Goal: Find specific page/section: Find specific page/section

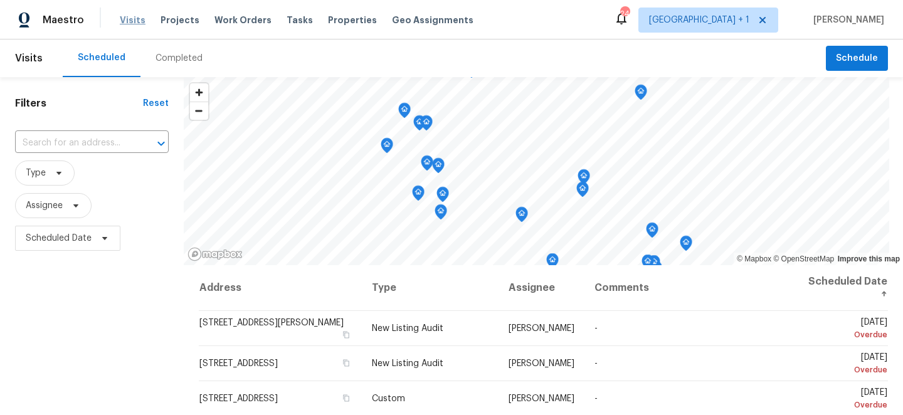
click at [120, 19] on span "Visits" at bounding box center [133, 20] width 26 height 13
click at [125, 19] on span "Visits" at bounding box center [133, 20] width 26 height 13
click at [73, 229] on span "Scheduled Date" at bounding box center [67, 238] width 105 height 25
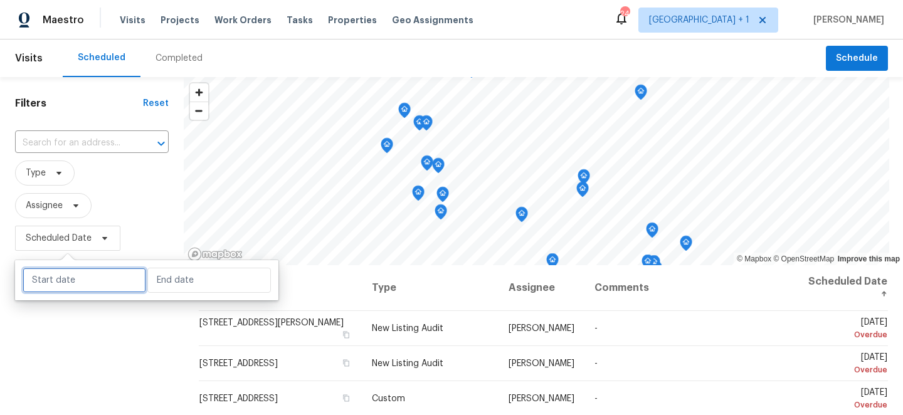
click at [76, 276] on input "text" at bounding box center [84, 280] width 123 height 25
select select "8"
select select "2025"
select select "9"
select select "2025"
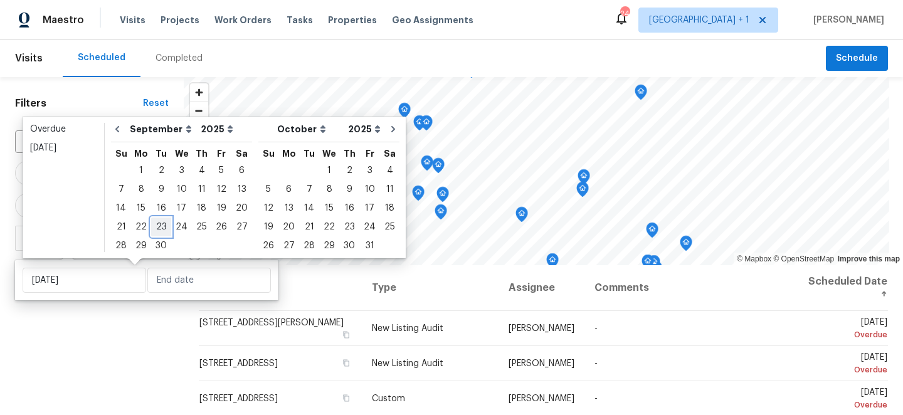
click at [157, 220] on div "23" at bounding box center [161, 227] width 20 height 18
type input "[DATE]"
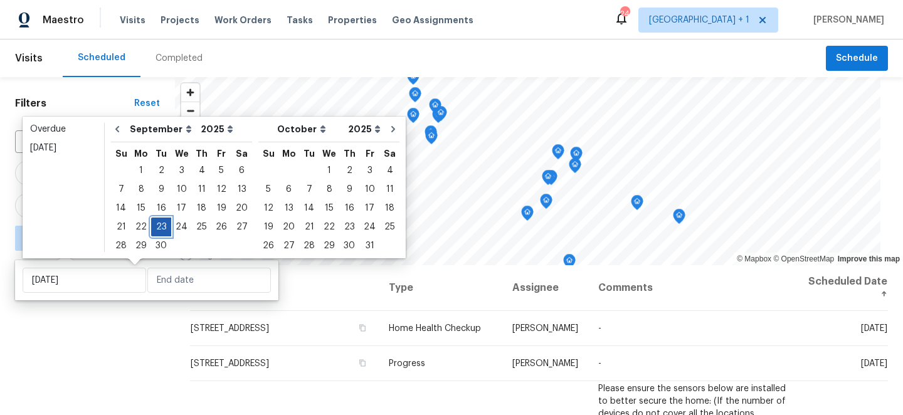
click at [157, 220] on div "23" at bounding box center [161, 227] width 20 height 18
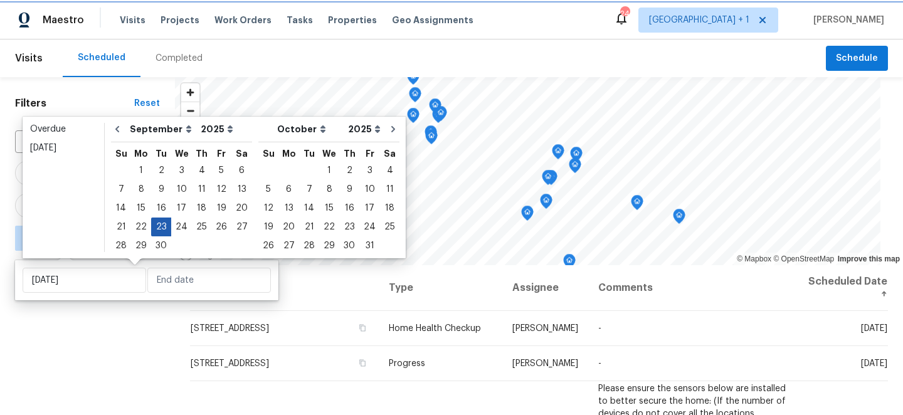
type input "[DATE]"
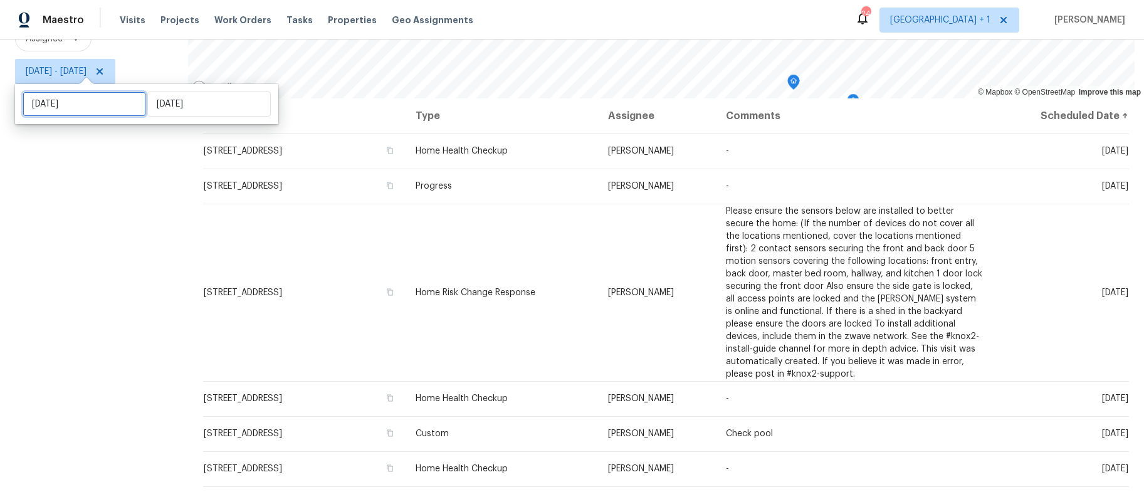
click at [97, 104] on input "[DATE]" at bounding box center [84, 104] width 123 height 25
select select "8"
select select "2025"
select select "9"
select select "2025"
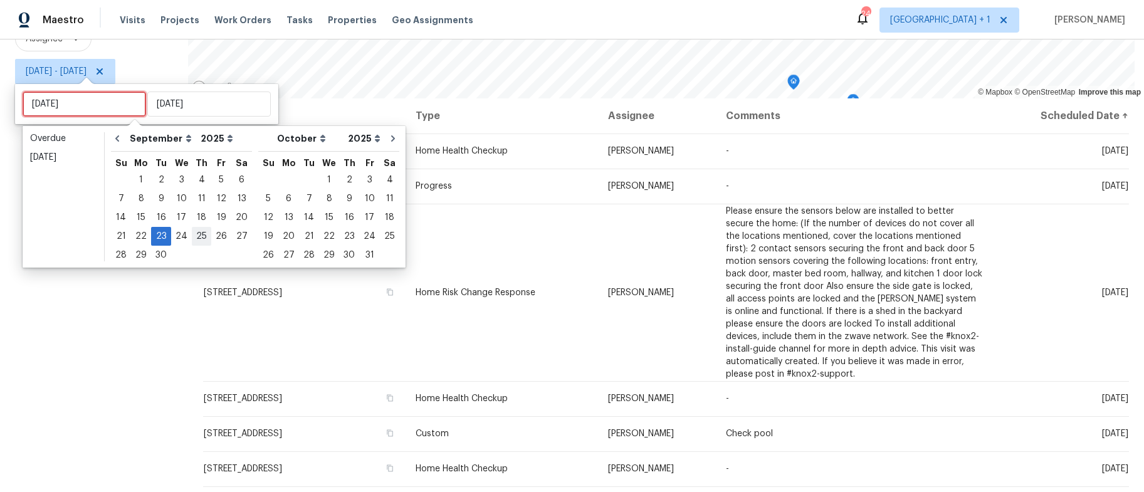
type input "[DATE]"
click at [214, 236] on div "26" at bounding box center [221, 237] width 20 height 18
type input "[DATE]"
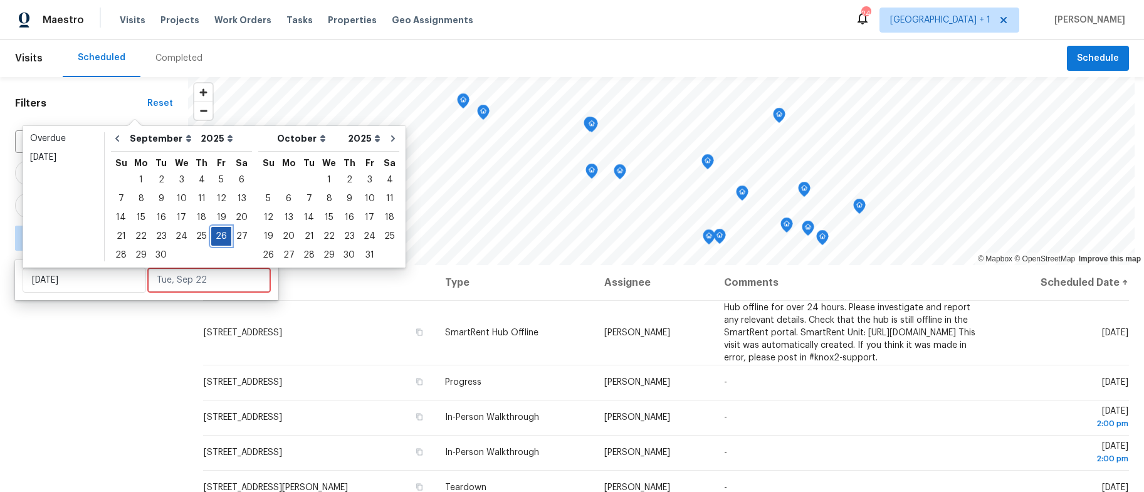
click at [214, 236] on div "26" at bounding box center [221, 237] width 20 height 18
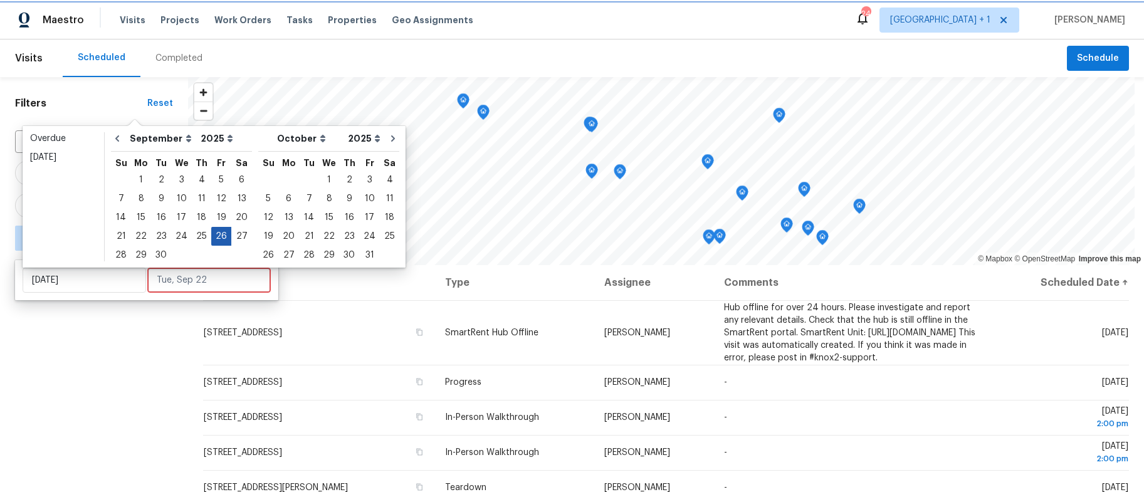
type input "[DATE]"
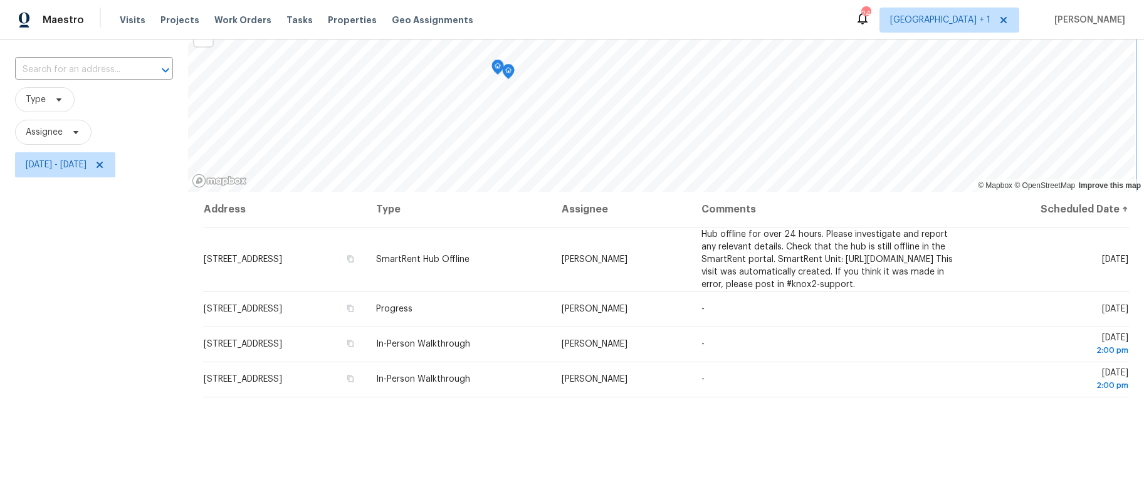
scroll to position [71, 0]
click at [129, 286] on div "Filters Reset ​ Type Assignee Fri, Sep 26 - Fri, Sep 26" at bounding box center [94, 297] width 188 height 582
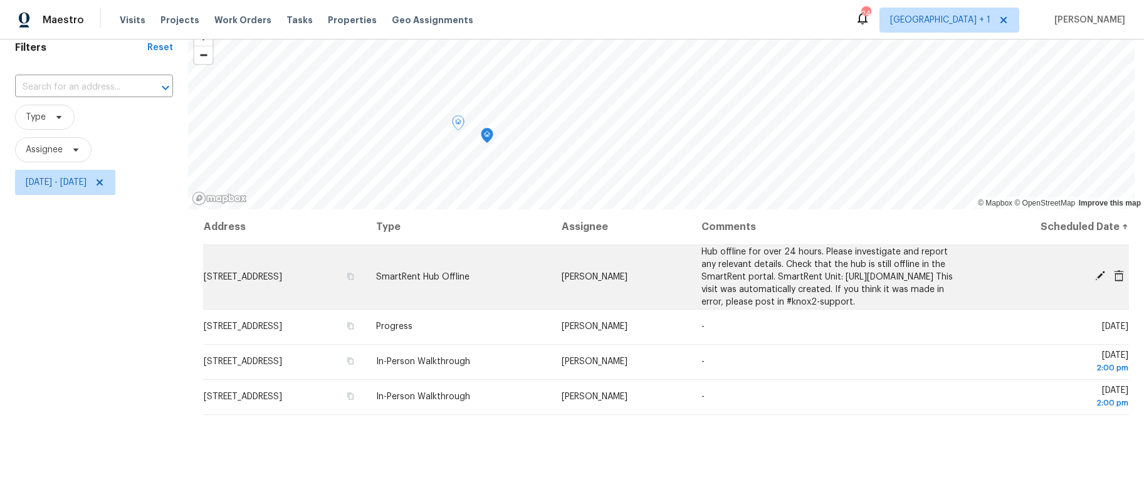
scroll to position [0, 0]
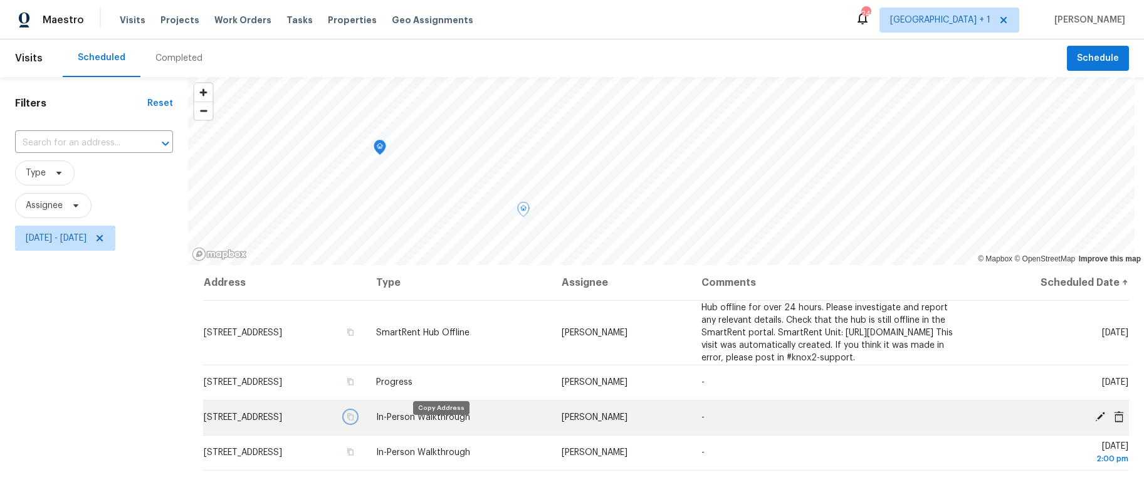
click at [354, 414] on icon "button" at bounding box center [351, 417] width 8 height 8
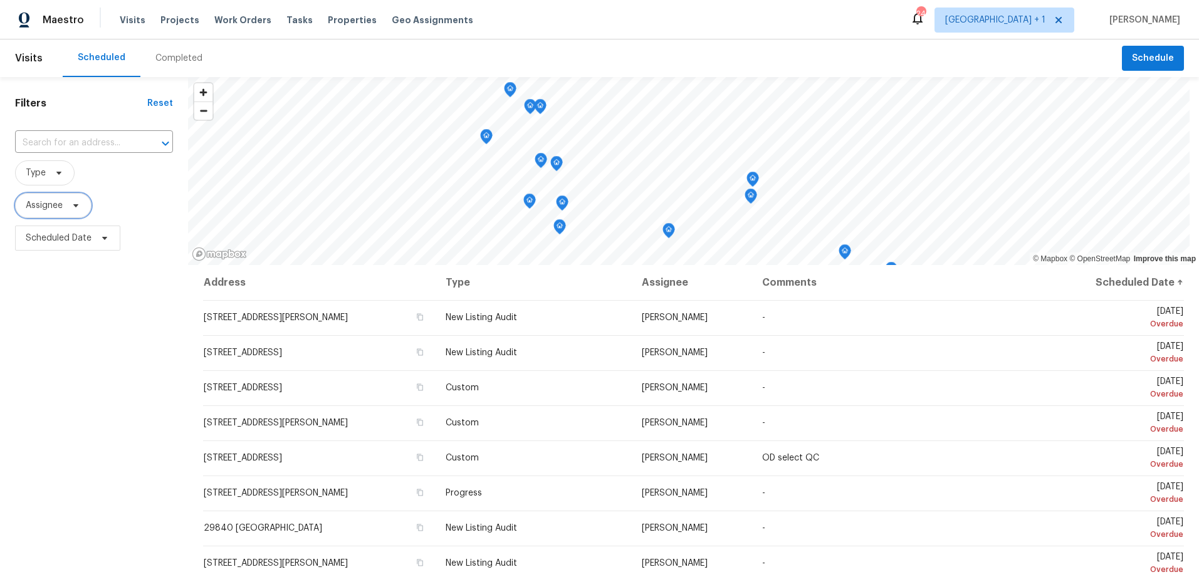
click at [53, 206] on span "Assignee" at bounding box center [44, 205] width 37 height 13
click at [64, 241] on input "search" at bounding box center [87, 245] width 133 height 25
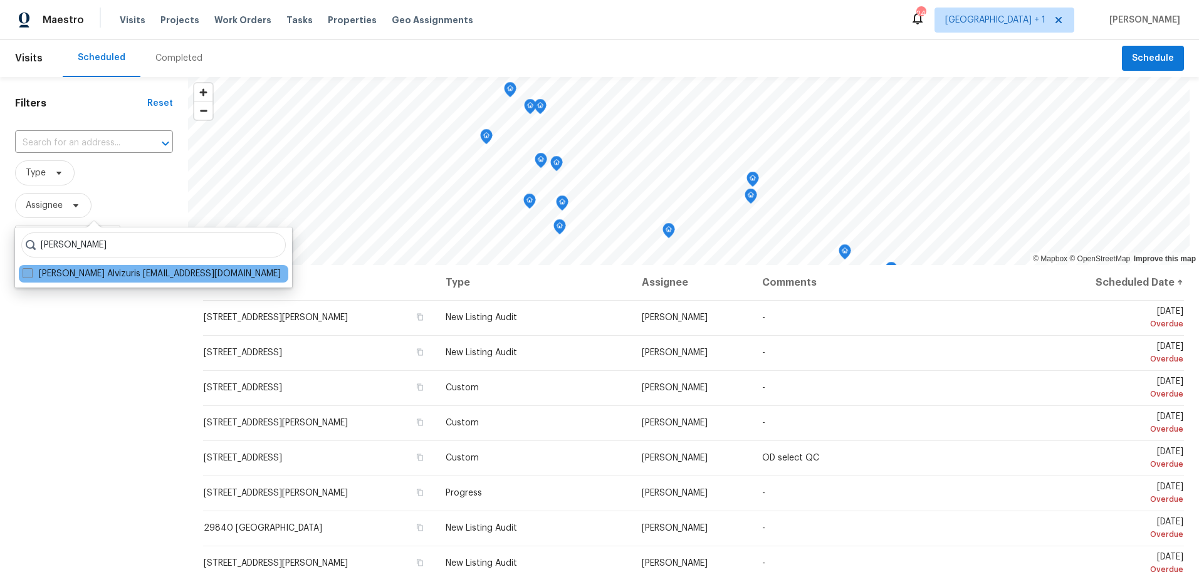
type input "[PERSON_NAME]"
click at [23, 276] on span at bounding box center [28, 273] width 10 height 10
click at [23, 276] on input "[PERSON_NAME] Alvizuris [EMAIL_ADDRESS][DOMAIN_NAME]" at bounding box center [27, 272] width 8 height 8
checkbox input "true"
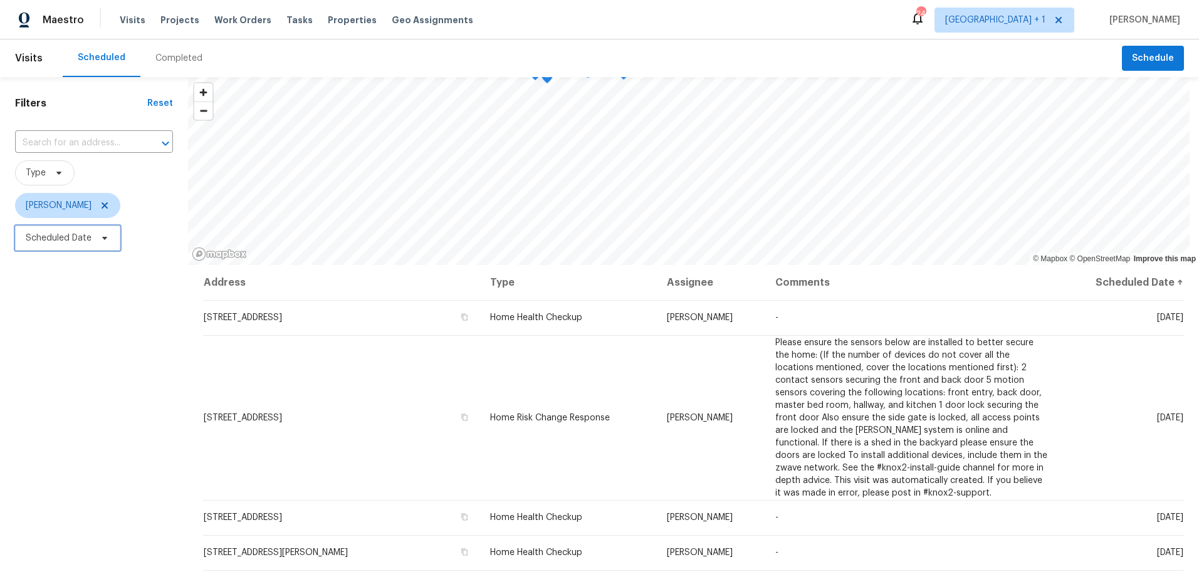
click at [82, 230] on span "Scheduled Date" at bounding box center [67, 238] width 105 height 25
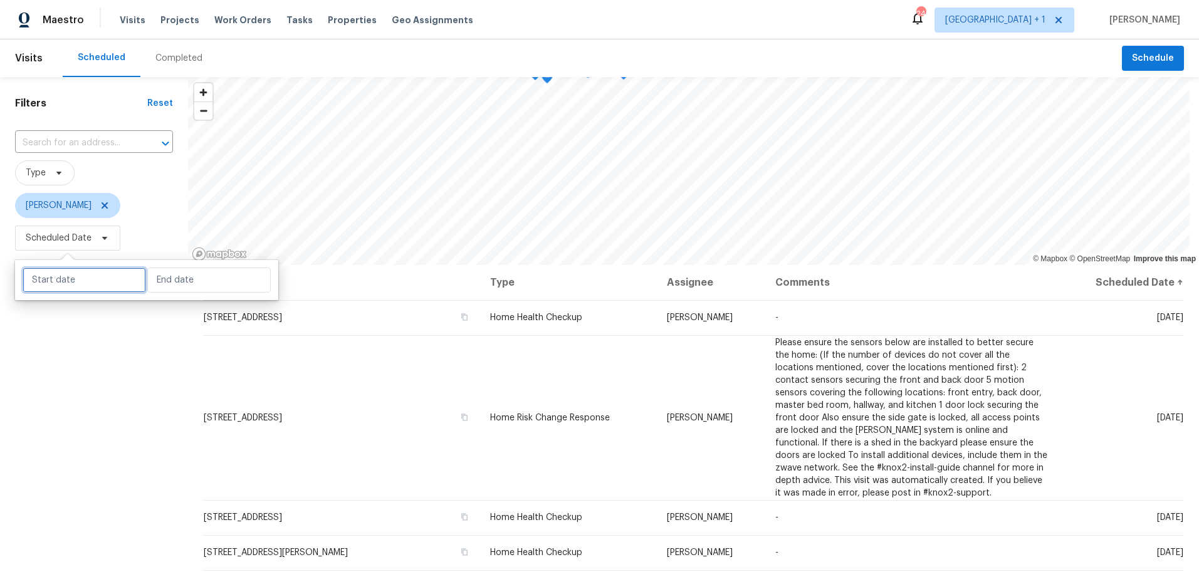
click at [73, 273] on input "text" at bounding box center [84, 280] width 123 height 25
select select "8"
select select "2025"
select select "9"
select select "2025"
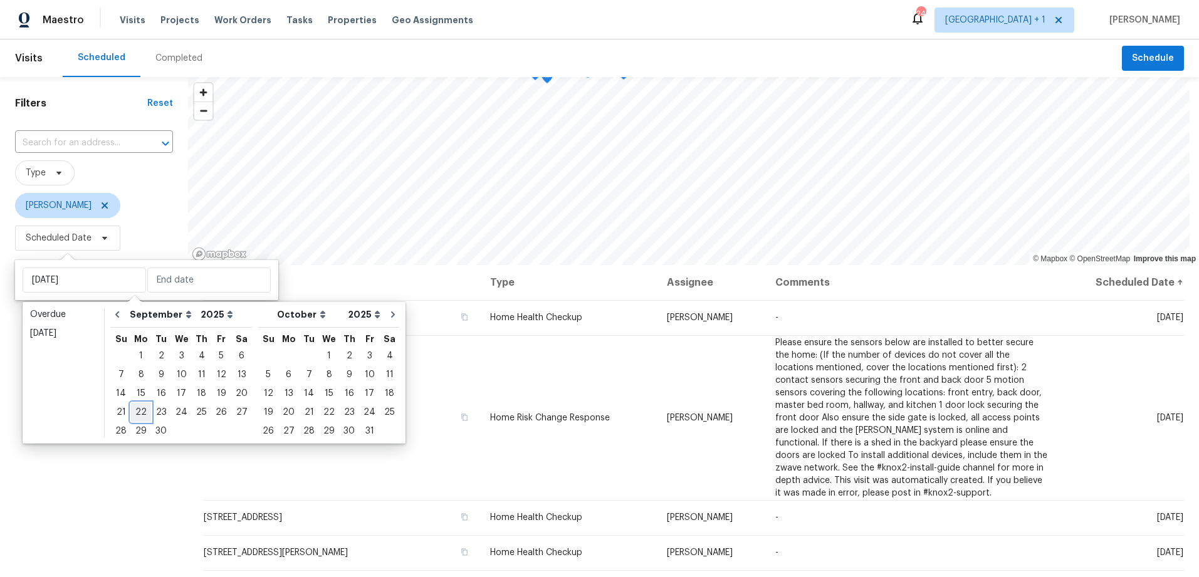
click at [142, 408] on div "22" at bounding box center [141, 413] width 20 height 18
type input "[DATE]"
click at [222, 412] on div "26" at bounding box center [221, 413] width 20 height 18
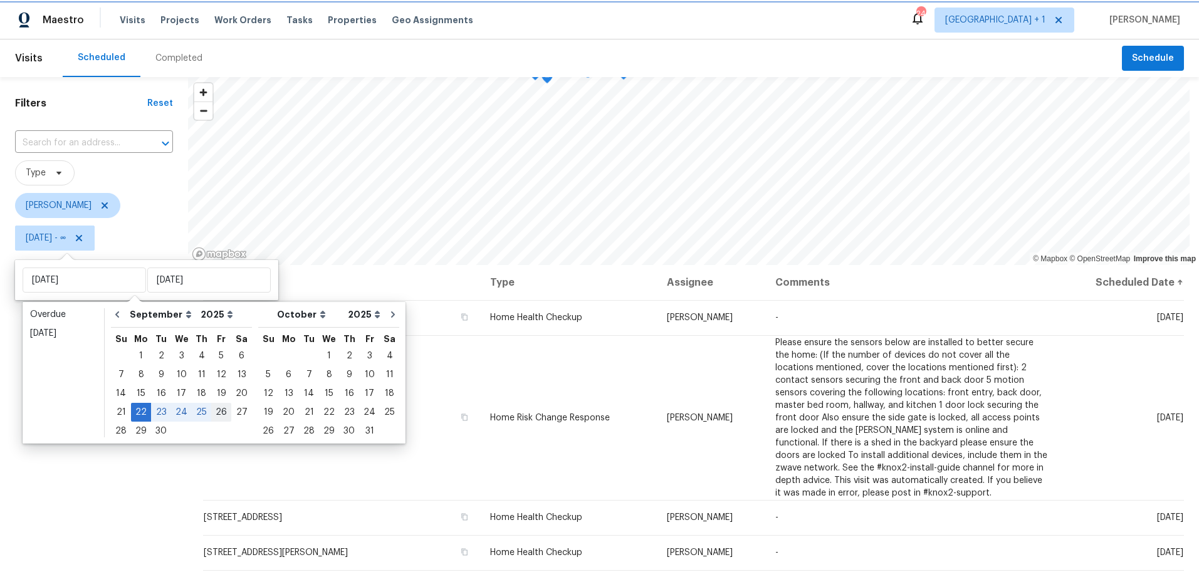
type input "[DATE]"
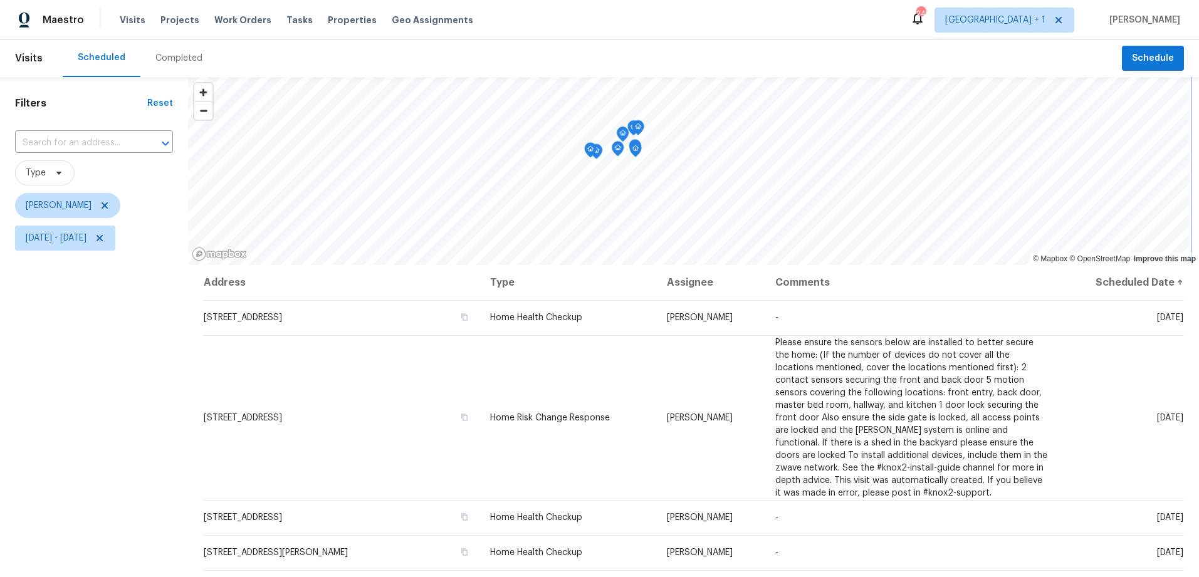
click at [595, 266] on div "© Mapbox © OpenStreetMap Improve this map Address Type Assignee Comments Schedu…" at bounding box center [693, 402] width 1011 height 650
click at [564, 135] on icon "Map marker" at bounding box center [563, 132] width 11 height 14
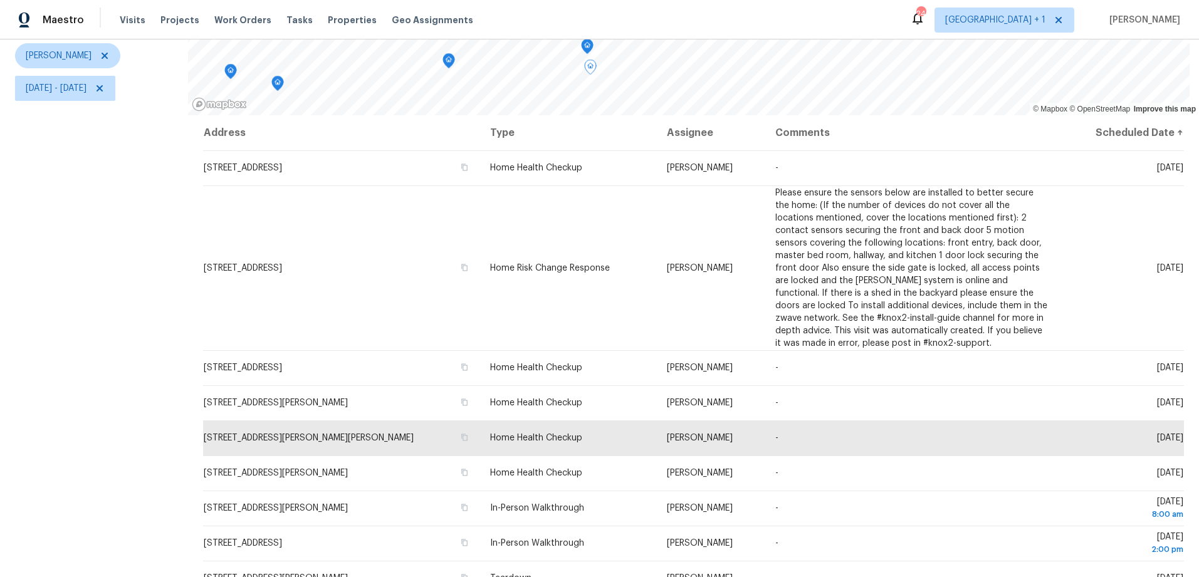
click at [113, 322] on div "Filters Reset ​ Type [PERSON_NAME][DATE] - [DATE]" at bounding box center [94, 252] width 188 height 650
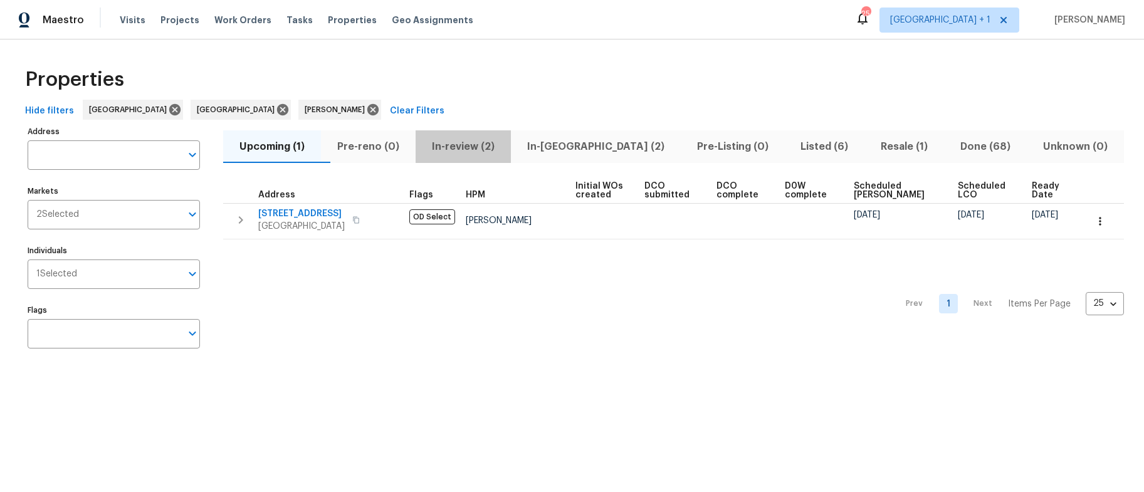
click at [476, 145] on span "In-review (2)" at bounding box center [463, 147] width 80 height 18
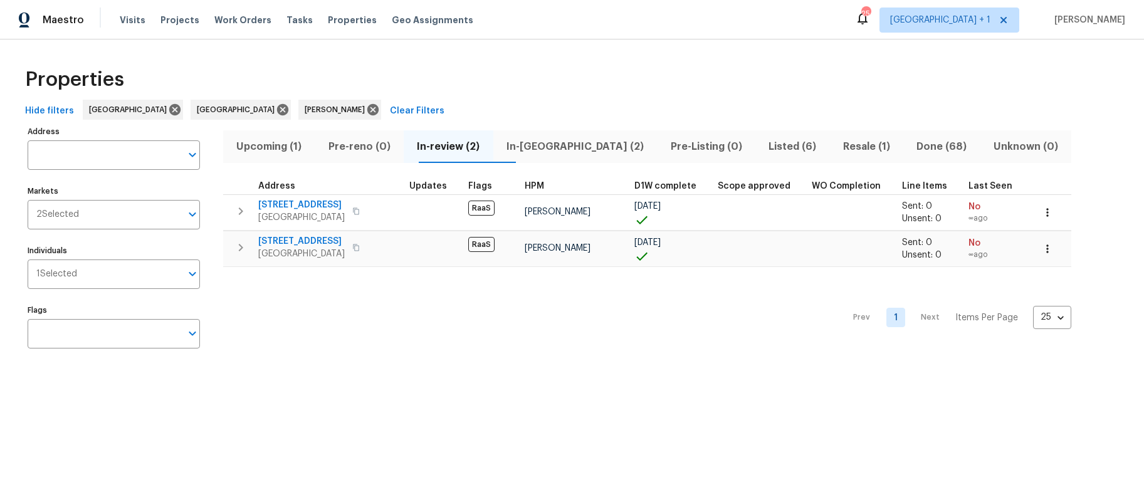
click at [556, 149] on span "In-reno (2)" at bounding box center [575, 147] width 149 height 18
